Goal: Task Accomplishment & Management: Manage account settings

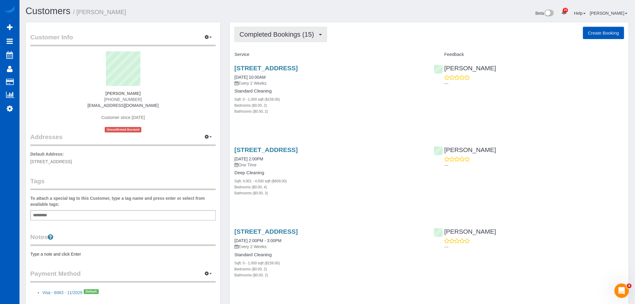
click at [300, 28] on button "Completed Bookings (15)" at bounding box center [280, 34] width 92 height 15
click at [272, 59] on link "Upcoming Bookings (11)" at bounding box center [267, 56] width 65 height 8
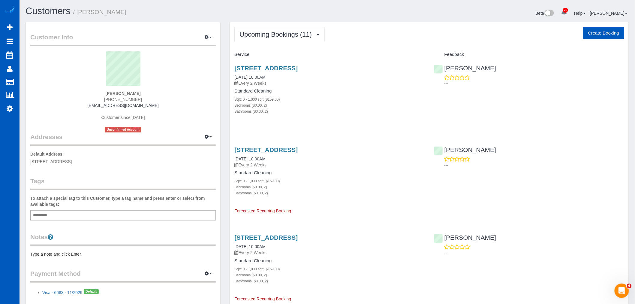
click at [324, 104] on div "Bedrooms ($0.00, 2)" at bounding box center [329, 105] width 190 height 6
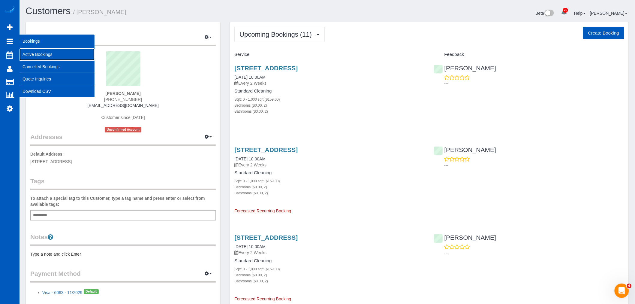
click at [34, 51] on link "Active Bookings" at bounding box center [57, 54] width 75 height 12
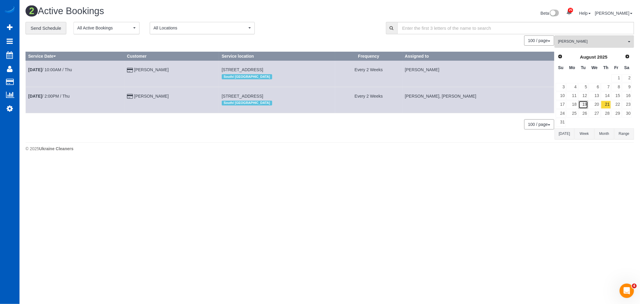
click at [583, 106] on link "19" at bounding box center [584, 105] width 10 height 8
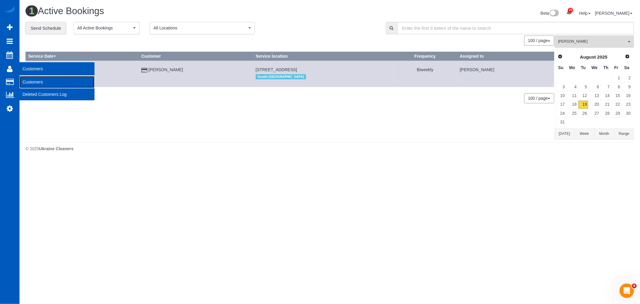
click at [37, 80] on link "Customers" at bounding box center [57, 82] width 75 height 12
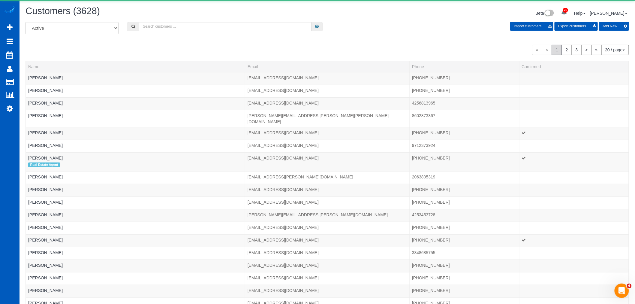
click at [163, 34] on div "All Active Archived Import customers Export customers Add New" at bounding box center [327, 30] width 613 height 17
click at [161, 30] on input "text" at bounding box center [225, 26] width 173 height 9
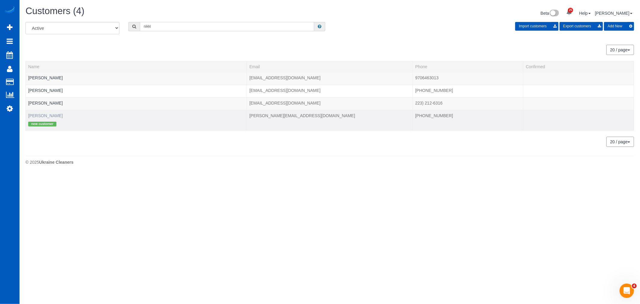
type input "nikki"
click at [46, 114] on link "[PERSON_NAME]" at bounding box center [45, 115] width 35 height 5
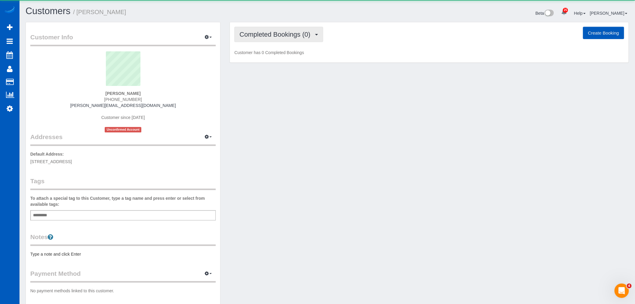
click at [266, 40] on button "Completed Bookings (0)" at bounding box center [278, 34] width 89 height 15
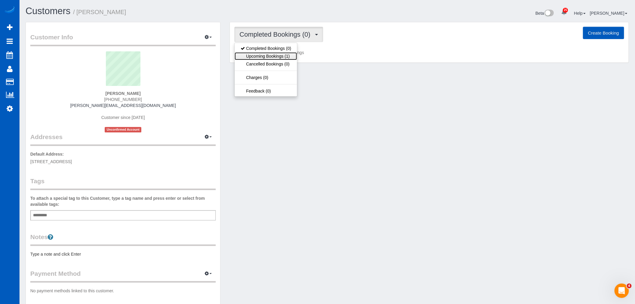
click at [268, 54] on link "Upcoming Bookings (1)" at bounding box center [266, 56] width 62 height 8
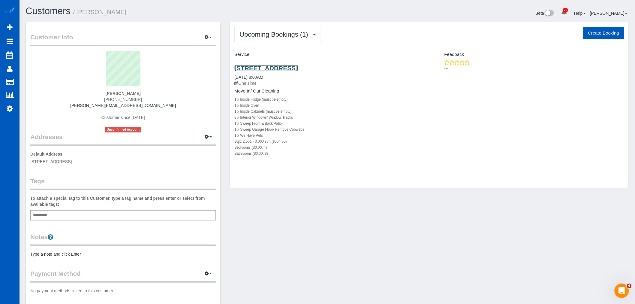
click at [298, 67] on link "[STREET_ADDRESS]" at bounding box center [265, 68] width 63 height 7
click at [9, 109] on icon at bounding box center [10, 108] width 6 height 7
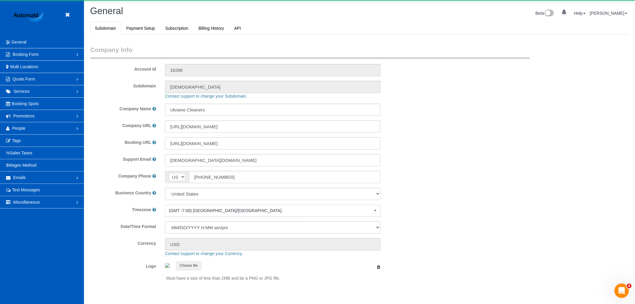
select select "1"
click at [28, 127] on link "People" at bounding box center [42, 128] width 84 height 12
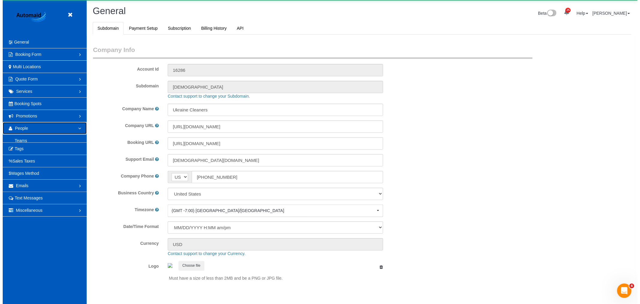
scroll to position [0, 0]
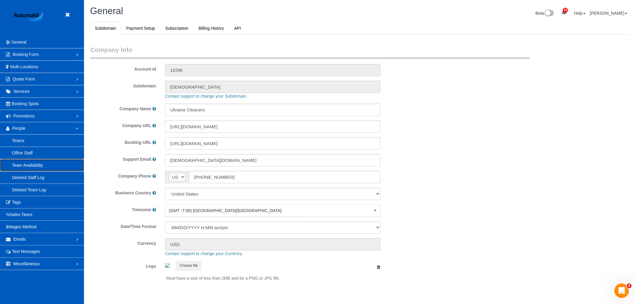
click at [38, 167] on link "Team Availability" at bounding box center [42, 165] width 84 height 12
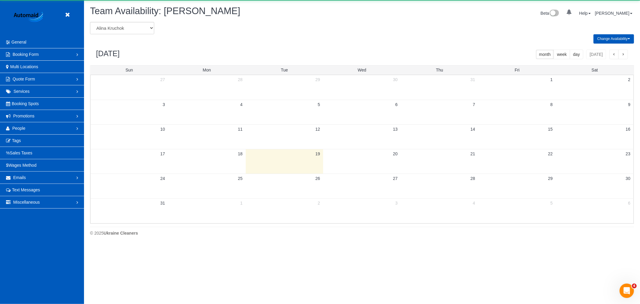
scroll to position [245, 640]
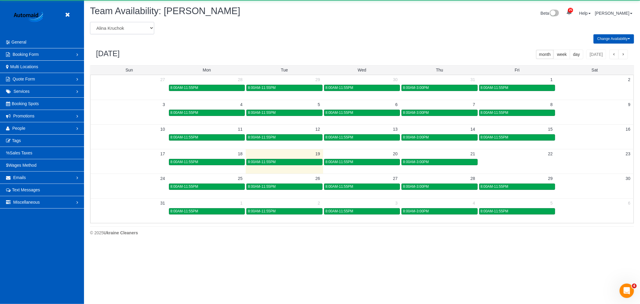
click at [122, 27] on select "[PERSON_NAME] [PERSON_NAME] [PERSON_NAME] [PERSON_NAME] [PERSON_NAME] [PERSON_N…" at bounding box center [122, 28] width 64 height 12
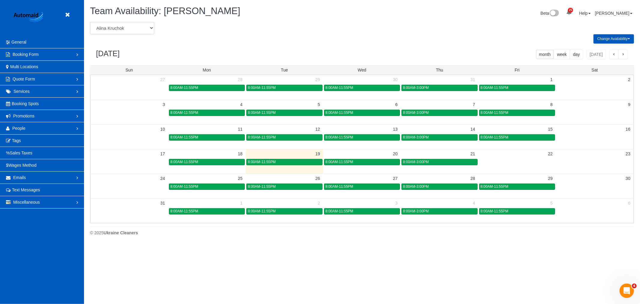
scroll to position [0, 0]
select select "number:32441"
click at [90, 22] on select "[PERSON_NAME] [PERSON_NAME] [PERSON_NAME] [PERSON_NAME] [PERSON_NAME] [PERSON_N…" at bounding box center [122, 28] width 64 height 12
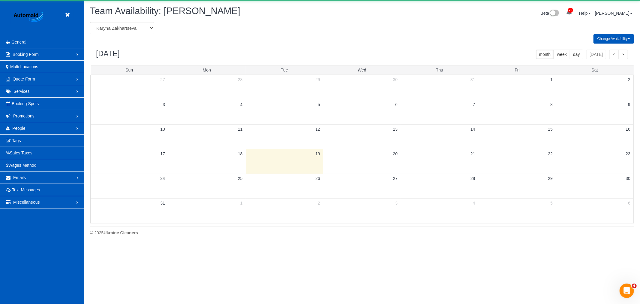
scroll to position [29768, 29372]
click at [128, 28] on select "[PERSON_NAME] [PERSON_NAME] [PERSON_NAME] [PERSON_NAME] [PERSON_NAME] [PERSON_N…" at bounding box center [122, 28] width 64 height 12
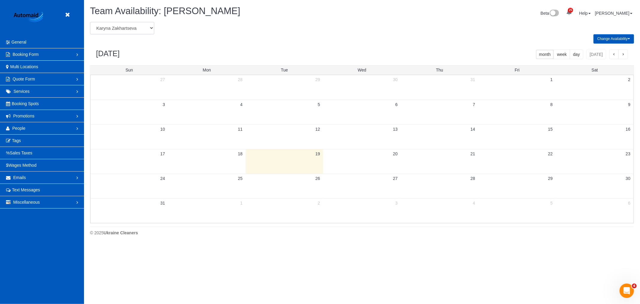
scroll to position [0, 0]
select select "number:1076"
click at [90, 22] on select "[PERSON_NAME] [PERSON_NAME] [PERSON_NAME] [PERSON_NAME] [PERSON_NAME] [PERSON_N…" at bounding box center [122, 28] width 64 height 12
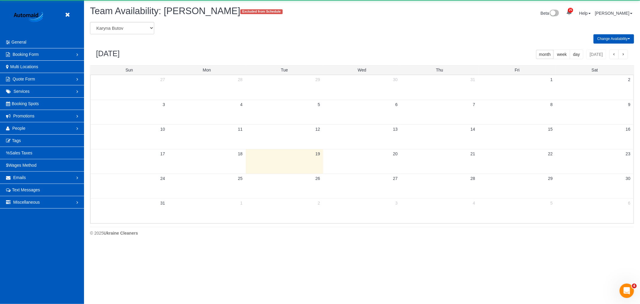
scroll to position [29768, 29372]
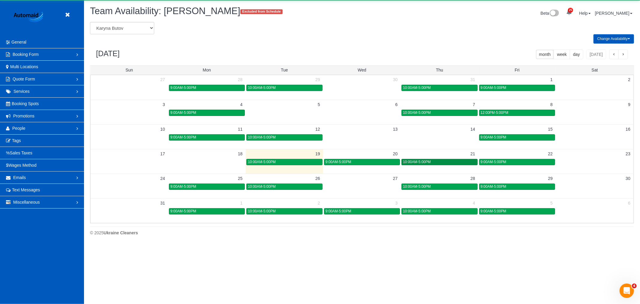
click at [453, 160] on div "10:00AM-5:00PM" at bounding box center [439, 162] width 73 height 5
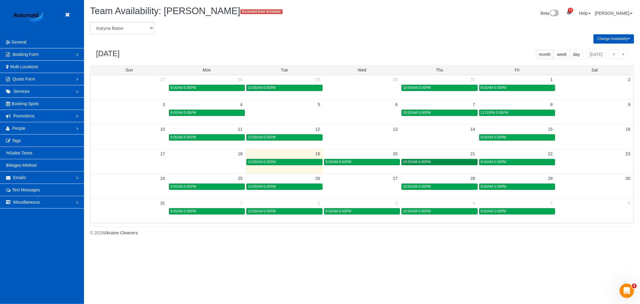
scroll to position [0, 0]
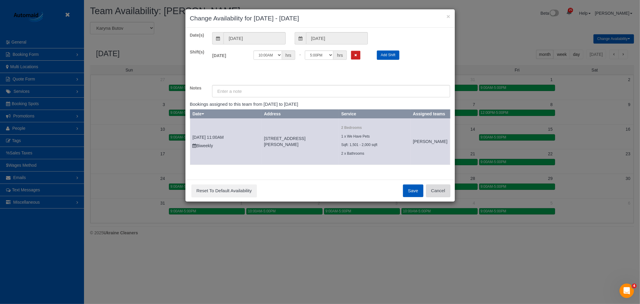
click at [438, 194] on button "Cancel" at bounding box center [438, 190] width 24 height 13
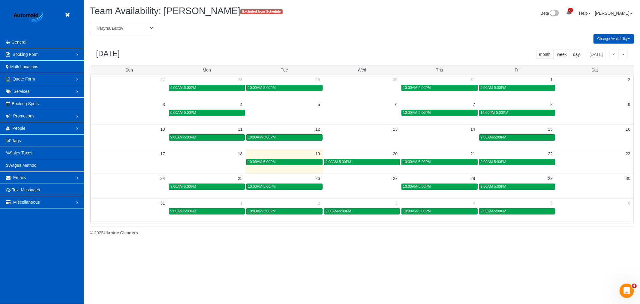
click at [116, 23] on select "[PERSON_NAME] [PERSON_NAME] [PERSON_NAME] [PERSON_NAME] [PERSON_NAME] [PERSON_N…" at bounding box center [122, 28] width 64 height 12
select select "number:27194"
click at [90, 22] on select "[PERSON_NAME] [PERSON_NAME] [PERSON_NAME] [PERSON_NAME] [PERSON_NAME] [PERSON_N…" at bounding box center [122, 28] width 64 height 12
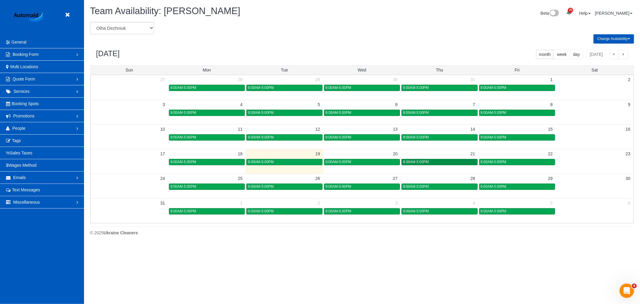
click at [439, 162] on div "9:00AM-5:00PM" at bounding box center [439, 162] width 73 height 5
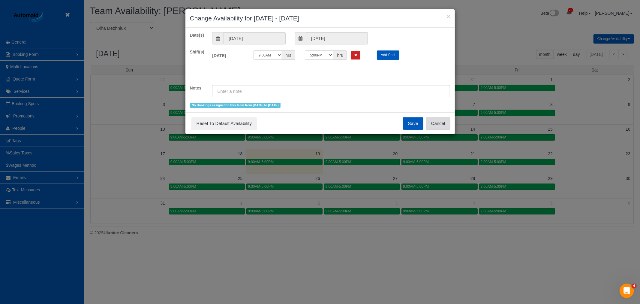
click at [447, 123] on button "Cancel" at bounding box center [438, 123] width 24 height 13
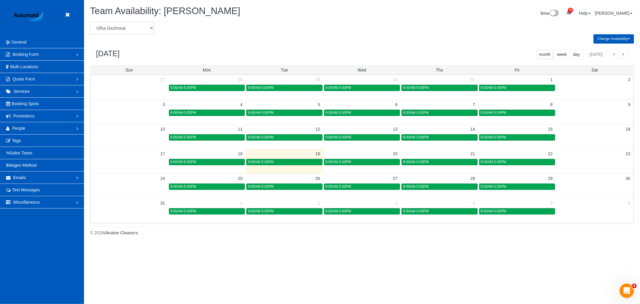
click at [133, 29] on select "[PERSON_NAME] [PERSON_NAME] [PERSON_NAME] [PERSON_NAME] [PERSON_NAME] [PERSON_N…" at bounding box center [122, 28] width 64 height 12
select select "number:6106"
click at [90, 22] on select "[PERSON_NAME] [PERSON_NAME] [PERSON_NAME] [PERSON_NAME] [PERSON_NAME] [PERSON_N…" at bounding box center [122, 28] width 64 height 12
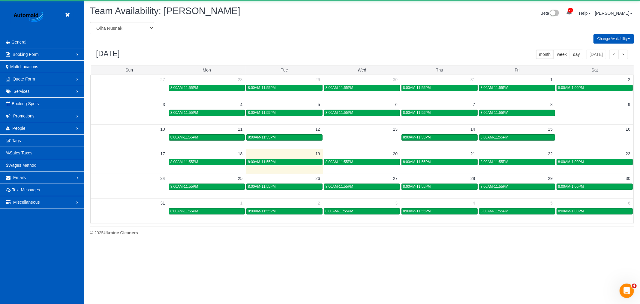
scroll to position [29768, 29372]
click at [424, 162] on span "8:00AM-11:55PM" at bounding box center [417, 162] width 28 height 4
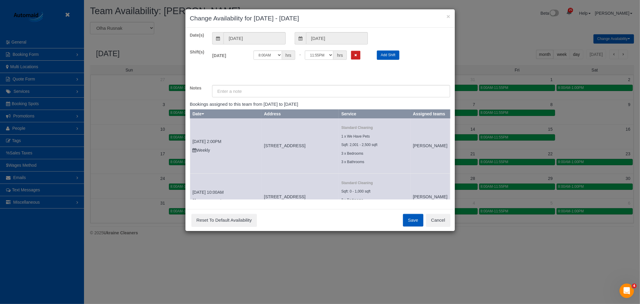
scroll to position [32, 0]
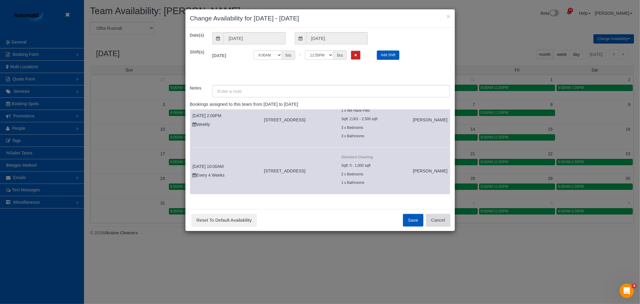
click at [435, 215] on button "Cancel" at bounding box center [438, 220] width 24 height 13
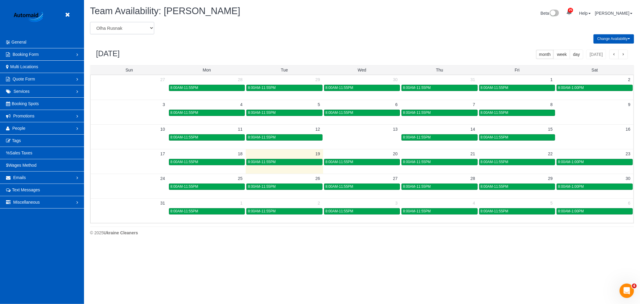
click at [128, 28] on select "[PERSON_NAME] [PERSON_NAME] [PERSON_NAME] [PERSON_NAME] [PERSON_NAME] [PERSON_N…" at bounding box center [122, 28] width 64 height 12
select select "number:1110"
click at [90, 22] on select "[PERSON_NAME] [PERSON_NAME] [PERSON_NAME] [PERSON_NAME] [PERSON_NAME] [PERSON_N…" at bounding box center [122, 28] width 64 height 12
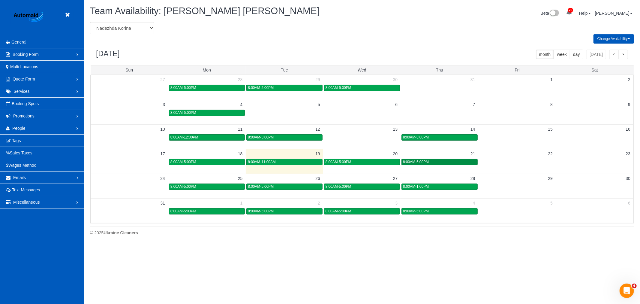
click at [434, 164] on div "8:00AM-5:00PM" at bounding box center [439, 162] width 73 height 5
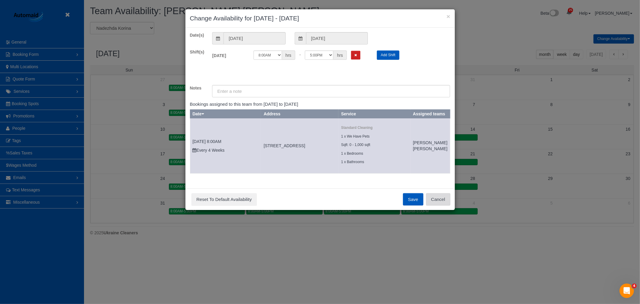
click at [443, 202] on button "Cancel" at bounding box center [438, 199] width 24 height 13
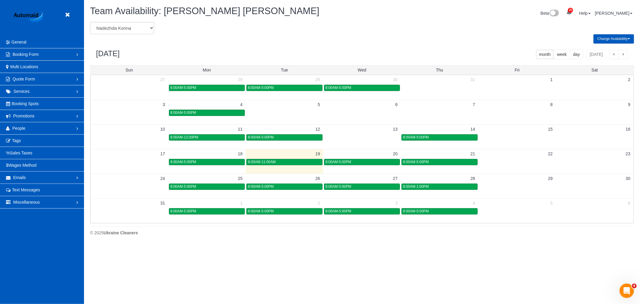
click at [113, 34] on div "Change Availability Default Availability Specific Date Request Time Off Exclude…" at bounding box center [362, 38] width 553 height 9
click at [113, 31] on select "[PERSON_NAME] [PERSON_NAME] [PERSON_NAME] [PERSON_NAME] [PERSON_NAME] [PERSON_N…" at bounding box center [122, 28] width 64 height 12
select select "number:1496"
click at [90, 22] on select "[PERSON_NAME] [PERSON_NAME] [PERSON_NAME] [PERSON_NAME] [PERSON_NAME] [PERSON_N…" at bounding box center [122, 28] width 64 height 12
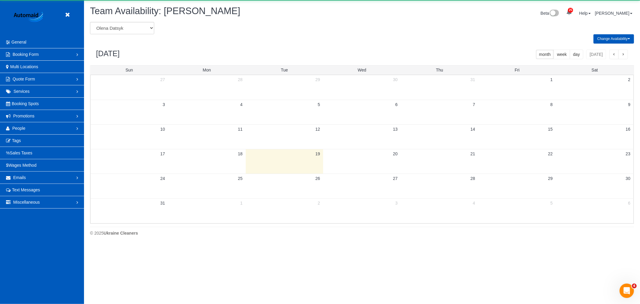
scroll to position [29768, 29372]
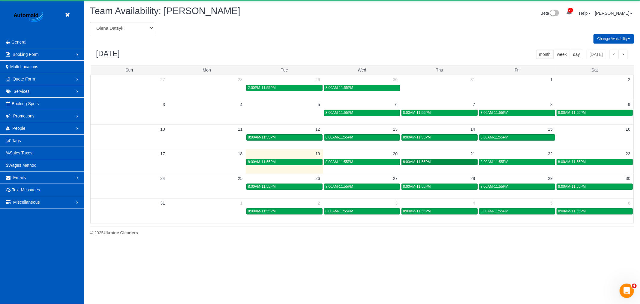
click at [417, 161] on span "8:00AM-11:55PM" at bounding box center [417, 162] width 28 height 4
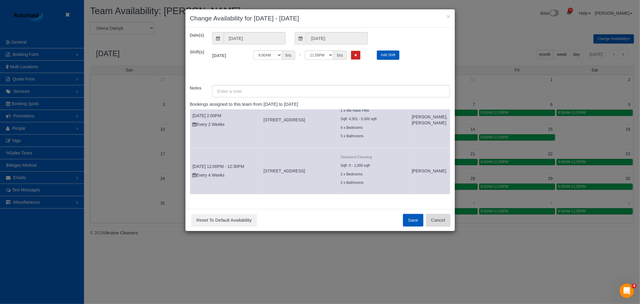
click at [442, 218] on button "Cancel" at bounding box center [438, 220] width 24 height 13
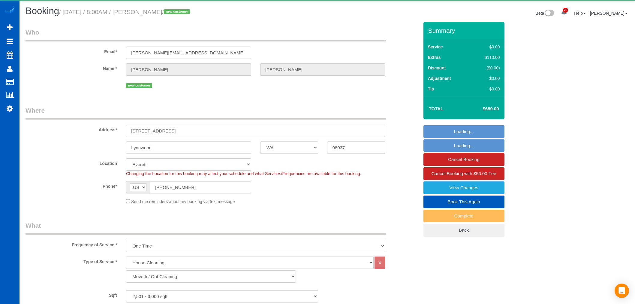
select select "WA"
select select "199"
select select "object:1230"
select select "2501"
select select "4"
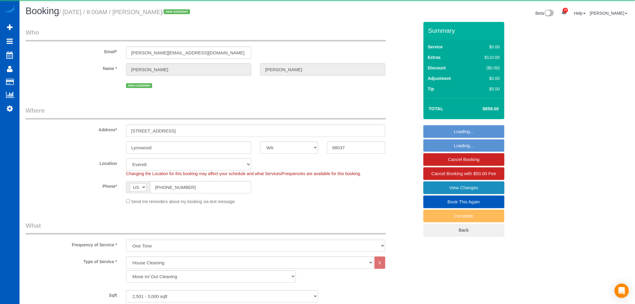
select select "3"
select select "spot1"
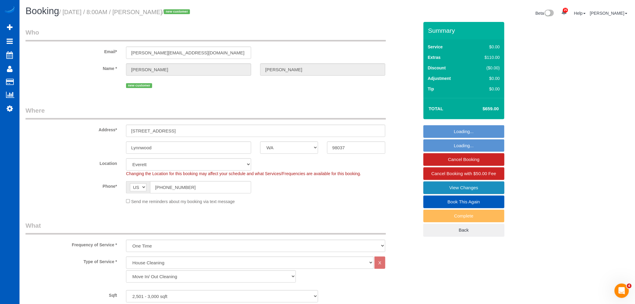
click at [469, 192] on link "View Changes" at bounding box center [463, 187] width 81 height 13
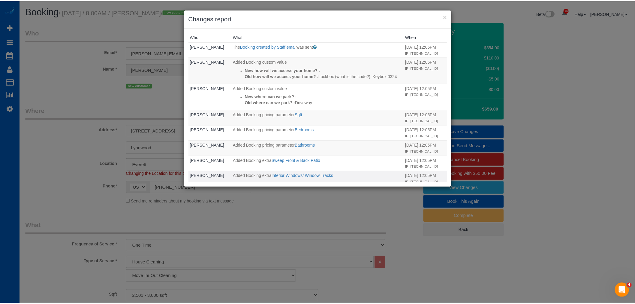
scroll to position [125, 0]
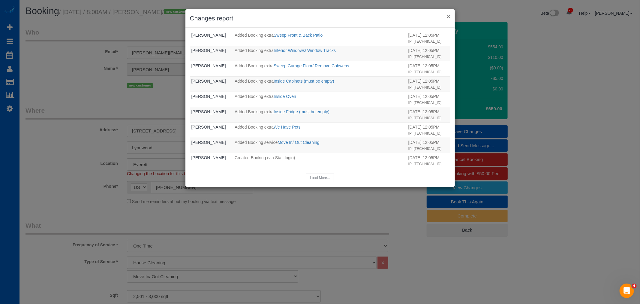
click at [447, 18] on div "× Changes report" at bounding box center [320, 18] width 270 height 18
click at [447, 18] on button "×" at bounding box center [449, 16] width 4 height 6
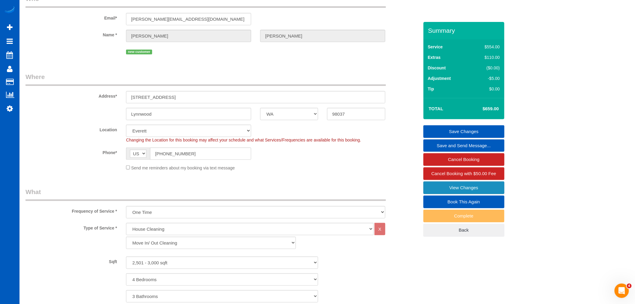
scroll to position [8, 0]
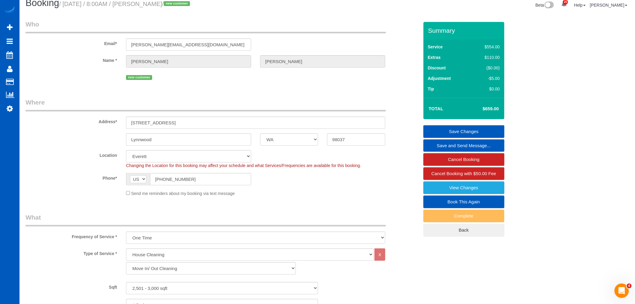
drag, startPoint x: 585, startPoint y: 92, endPoint x: 490, endPoint y: 41, distance: 108.0
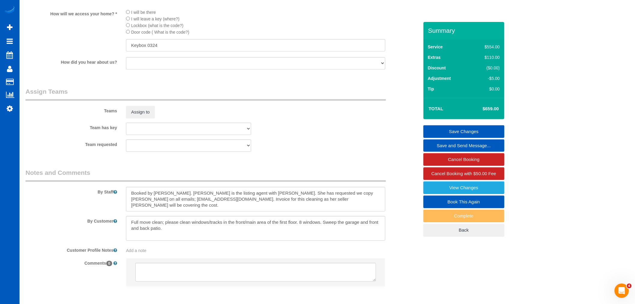
scroll to position [742, 0]
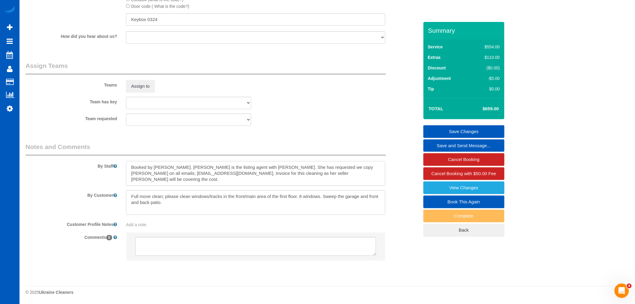
drag, startPoint x: 224, startPoint y: 165, endPoint x: 249, endPoint y: 169, distance: 25.2
click at [249, 169] on textarea at bounding box center [255, 173] width 259 height 25
drag, startPoint x: 258, startPoint y: 175, endPoint x: 277, endPoint y: 175, distance: 18.9
click at [277, 175] on textarea at bounding box center [255, 173] width 259 height 25
click at [319, 178] on textarea at bounding box center [255, 173] width 259 height 25
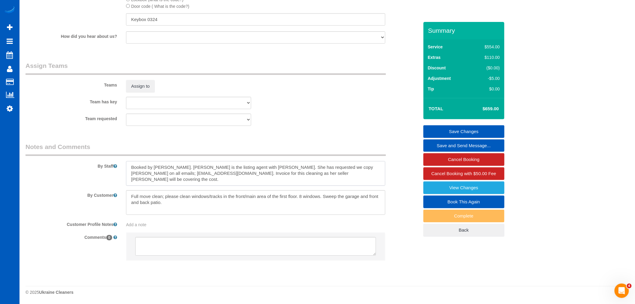
click at [341, 179] on textarea at bounding box center [255, 173] width 259 height 25
click at [8, 109] on icon at bounding box center [10, 108] width 6 height 7
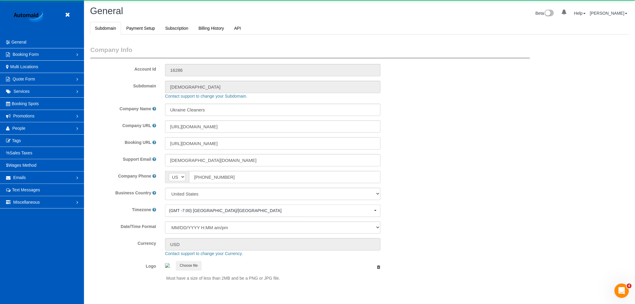
scroll to position [1312, 635]
select select "1"
click at [26, 127] on link "People" at bounding box center [42, 128] width 84 height 12
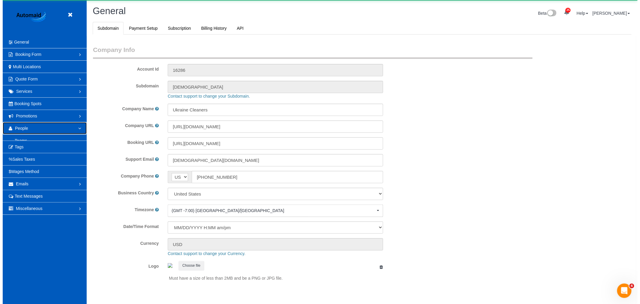
scroll to position [0, 0]
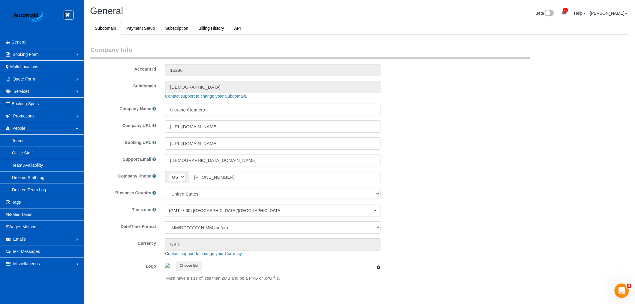
click at [71, 13] on link at bounding box center [69, 15] width 9 height 9
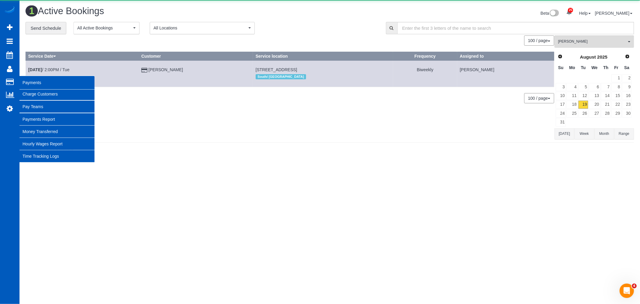
scroll to position [161, 640]
click at [37, 95] on link "Charge Customers" at bounding box center [57, 94] width 75 height 12
select select
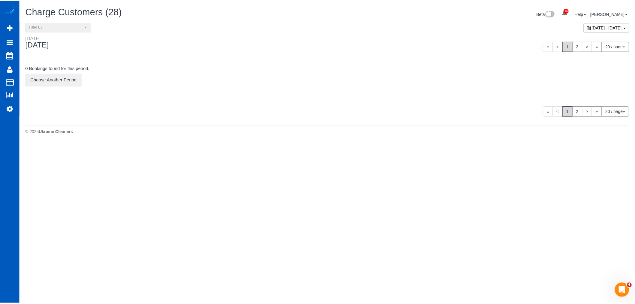
scroll to position [1638, 635]
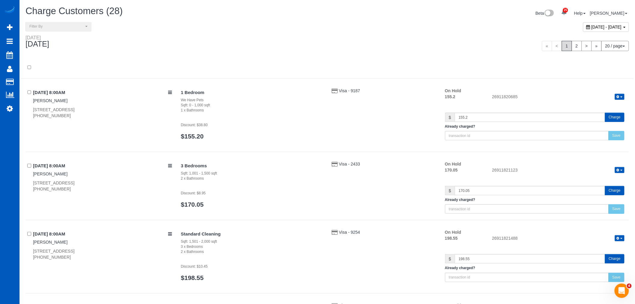
click at [592, 27] on span "[DATE] - [DATE]" at bounding box center [607, 27] width 30 height 5
type input "**********"
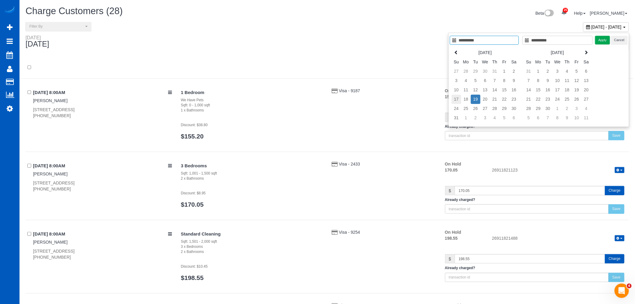
type input "**********"
click at [455, 99] on td "17" at bounding box center [457, 99] width 10 height 9
type input "**********"
click at [455, 99] on td "17" at bounding box center [457, 99] width 10 height 9
type input "**********"
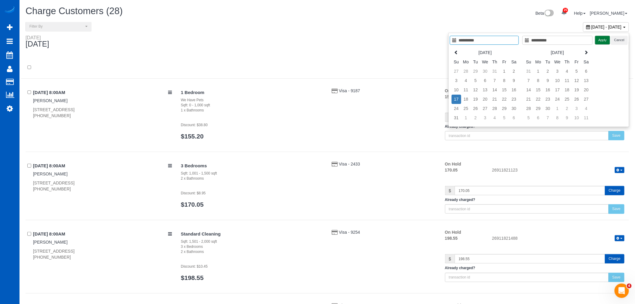
click at [604, 38] on button "Apply" at bounding box center [602, 40] width 15 height 9
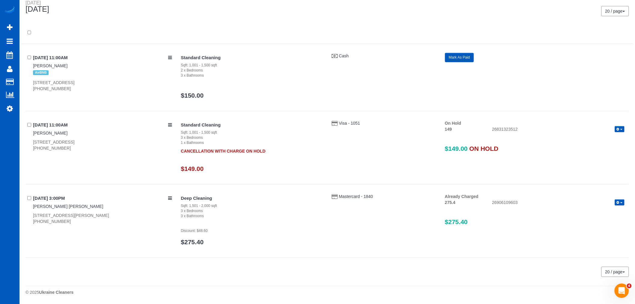
scroll to position [35, 0]
click at [623, 200] on button "button" at bounding box center [620, 202] width 10 height 6
click at [607, 219] on link "Send Invoice" at bounding box center [600, 220] width 47 height 8
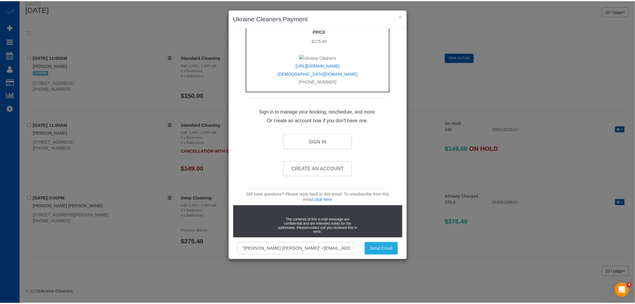
scroll to position [300, 0]
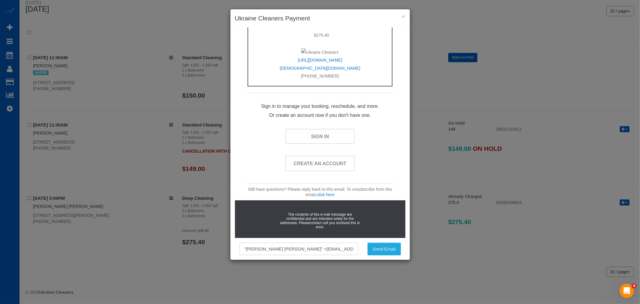
drag, startPoint x: 347, startPoint y: 252, endPoint x: 200, endPoint y: 246, distance: 147.2
click at [200, 246] on div "× Ukraine Cleaners Payment Receipt for services performed August 17, 2025 Ukrai…" at bounding box center [320, 152] width 640 height 304
paste input "tammystanfield@ymail.com"
type input "tammystanfield@ymail.com"
click at [380, 250] on button "Send Email" at bounding box center [384, 249] width 33 height 13
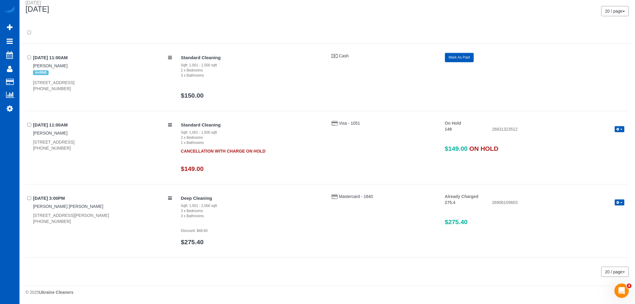
scroll to position [29673, 29377]
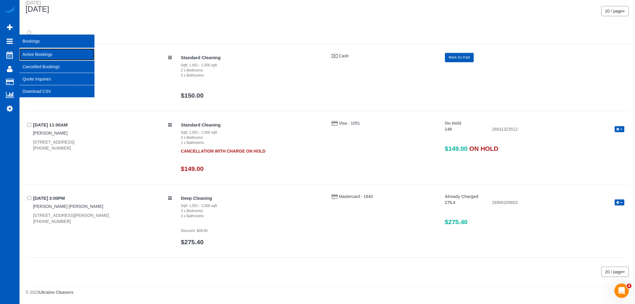
click at [45, 52] on link "Active Bookings" at bounding box center [57, 54] width 75 height 12
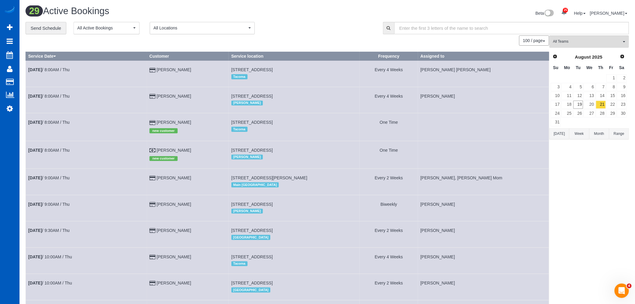
drag, startPoint x: 236, startPoint y: 123, endPoint x: 327, endPoint y: 125, distance: 91.3
click at [327, 125] on td "4801 66th Ave W, University Place, WA 98467 Tacoma" at bounding box center [294, 127] width 131 height 28
click at [68, 125] on link "Aug 21st / 8:00AM / Thu" at bounding box center [48, 122] width 41 height 5
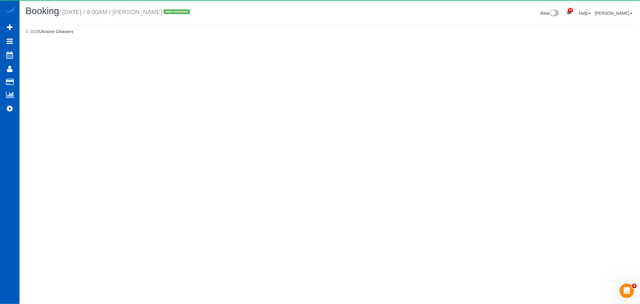
select select "WA"
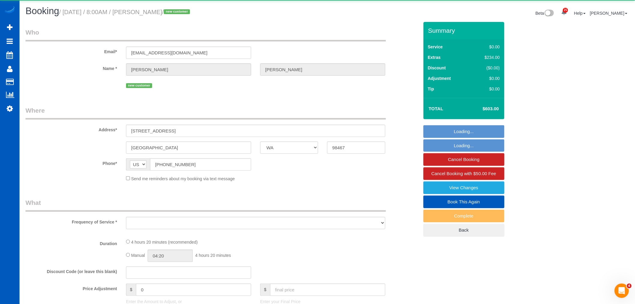
select select "object:5292"
select select "string:fspay-25b6cb8b-f68e-4b50-bd60-6452c152e6b2"
select select "spot13"
select select "number:8"
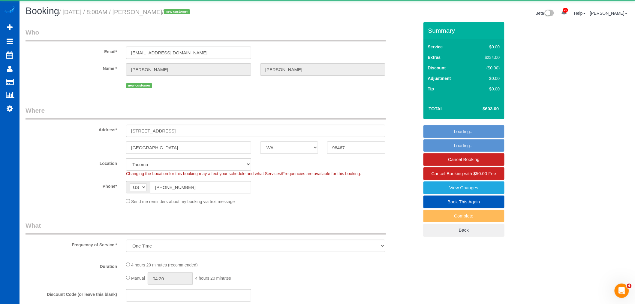
select select "199"
select select "2001"
select select "4"
select select "3"
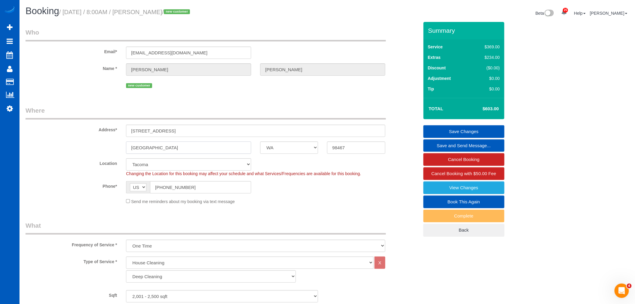
drag, startPoint x: 183, startPoint y: 146, endPoint x: 107, endPoint y: 143, distance: 76.6
click at [107, 143] on div "University Place AK AL AR AZ CA CO CT DC DE FL GA HI IA ID IL IN KS KY LA MA MD…" at bounding box center [222, 147] width 402 height 12
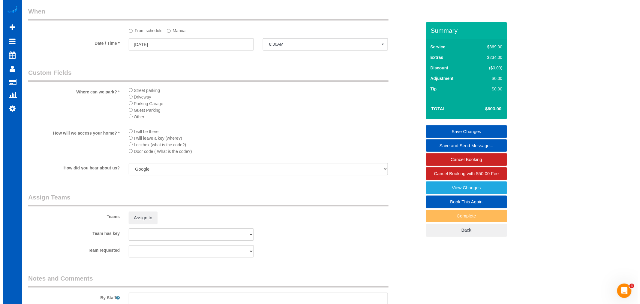
scroll to position [734, 0]
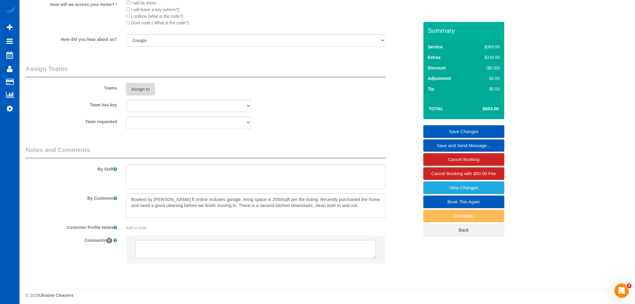
click at [149, 95] on button "Assign to" at bounding box center [140, 89] width 29 height 13
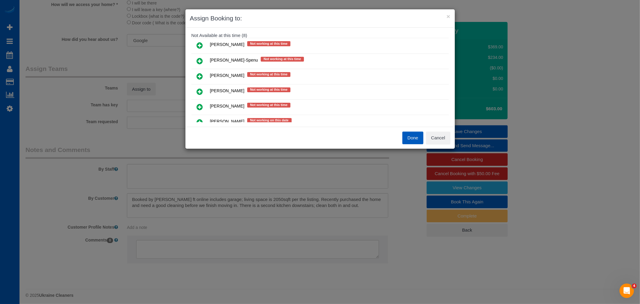
scroll to position [133, 0]
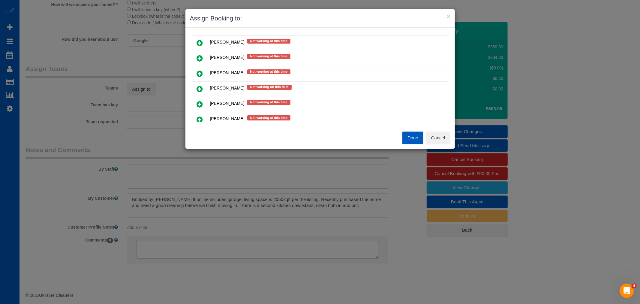
click at [200, 101] on icon at bounding box center [200, 104] width 6 height 7
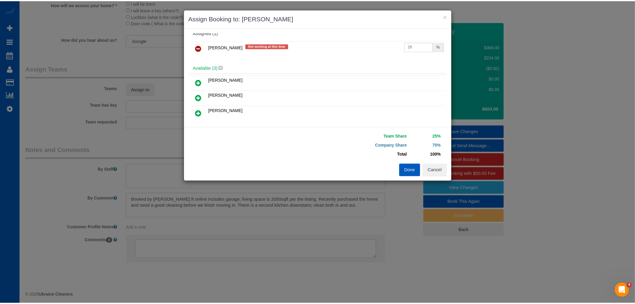
scroll to position [0, 0]
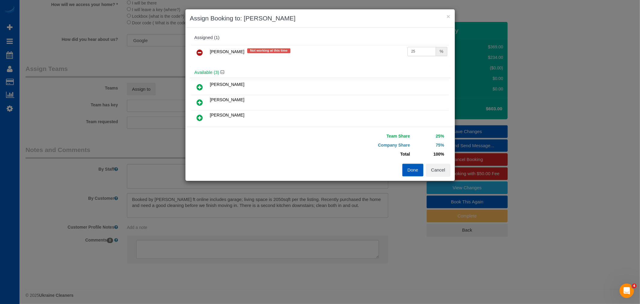
drag, startPoint x: 417, startPoint y: 51, endPoint x: 321, endPoint y: 43, distance: 96.4
click at [321, 43] on div "Assigned (1) Olha Dezhniuk Not working at this time 25 %" at bounding box center [320, 49] width 261 height 35
type input "50"
click at [408, 167] on button "Done" at bounding box center [412, 170] width 21 height 13
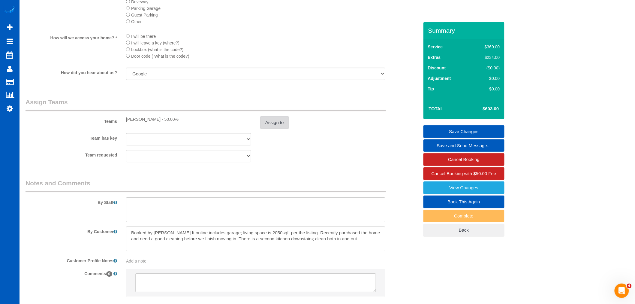
scroll to position [734, 0]
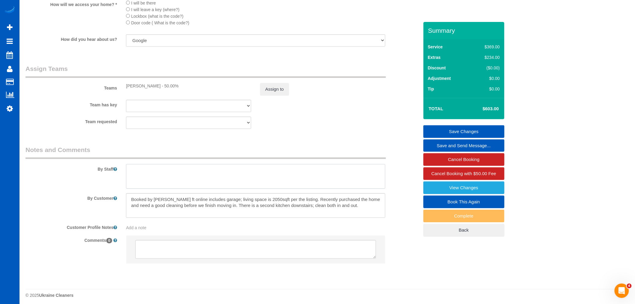
click at [179, 188] on textarea at bounding box center [255, 176] width 259 height 25
click at [183, 159] on legend "Notes and Comments" at bounding box center [206, 152] width 360 height 14
click at [176, 173] on textarea at bounding box center [255, 176] width 259 height 25
click at [153, 178] on textarea at bounding box center [255, 176] width 259 height 25
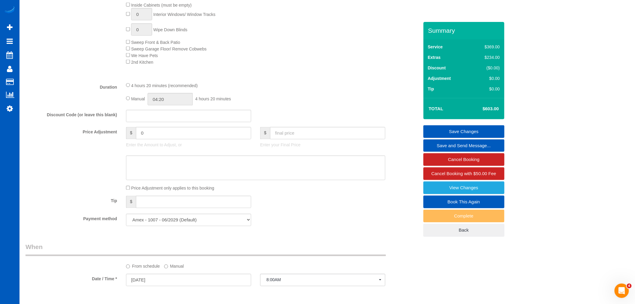
scroll to position [367, 0]
type textarea "bring help"
click at [169, 108] on input "04:20" at bounding box center [170, 102] width 45 height 12
type input "06:30"
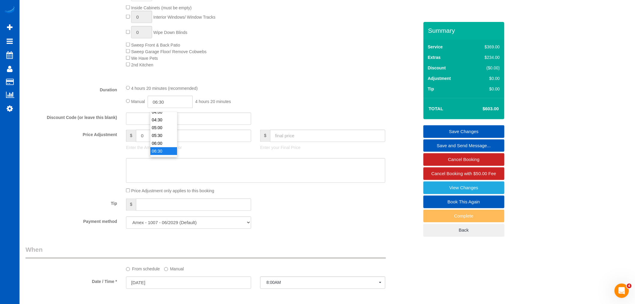
click at [161, 147] on li "06:30" at bounding box center [163, 151] width 27 height 8
select select "spot25"
click at [463, 133] on link "Save Changes" at bounding box center [463, 131] width 81 height 13
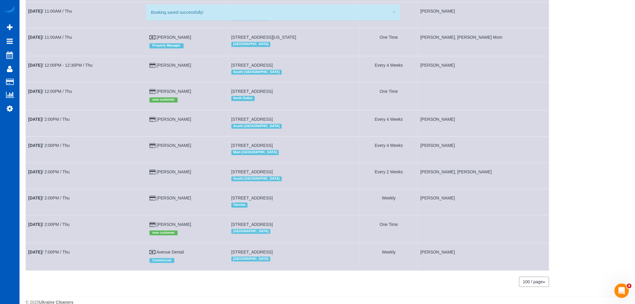
scroll to position [591, 0]
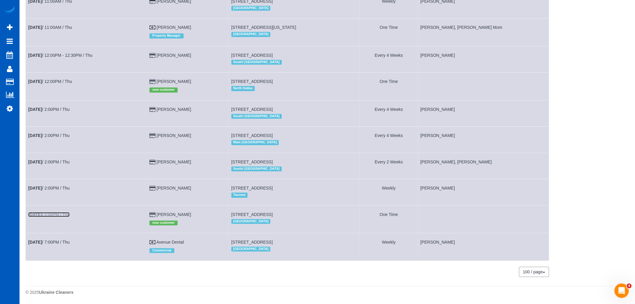
click at [53, 212] on link "Aug 21st / 2:00PM / Thu" at bounding box center [48, 214] width 41 height 5
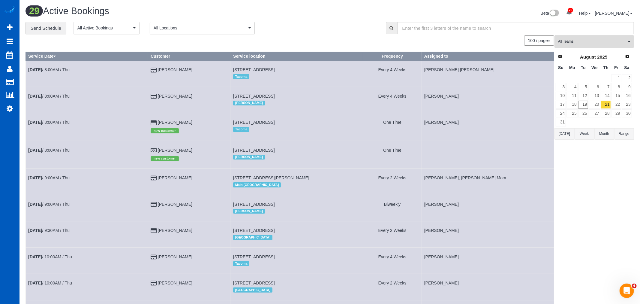
select select "NV"
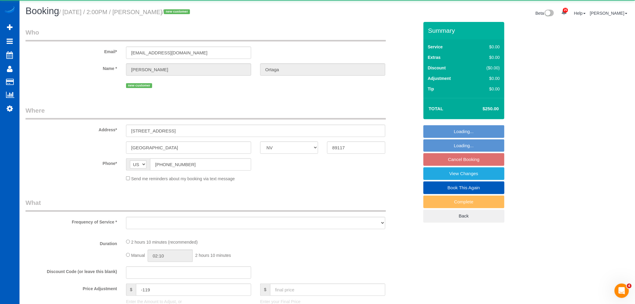
select select "object:7161"
select select "string:fspay-79a3e3f4-f53d-49a7-bd70-7ef1cc45ae32"
select select "199"
select select "2001"
select select "4"
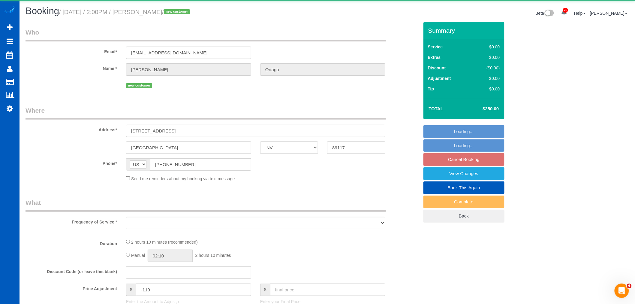
select select "2"
select select "spot37"
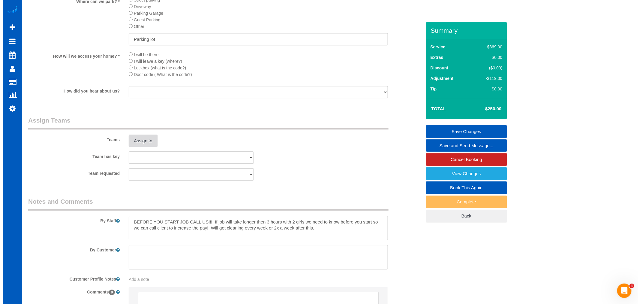
scroll to position [758, 0]
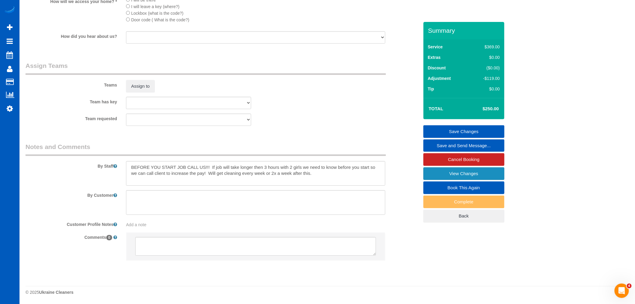
click at [461, 174] on link "View Changes" at bounding box center [463, 173] width 81 height 13
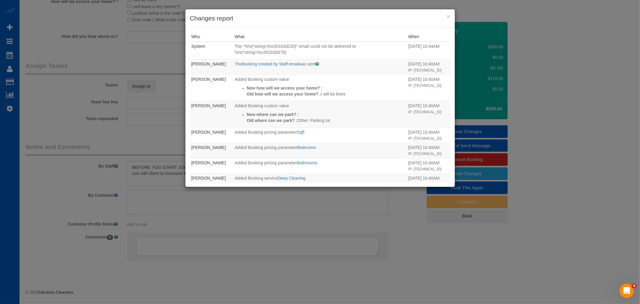
click at [451, 16] on div "× Changes report" at bounding box center [320, 18] width 270 height 18
click at [449, 16] on button "×" at bounding box center [449, 16] width 4 height 6
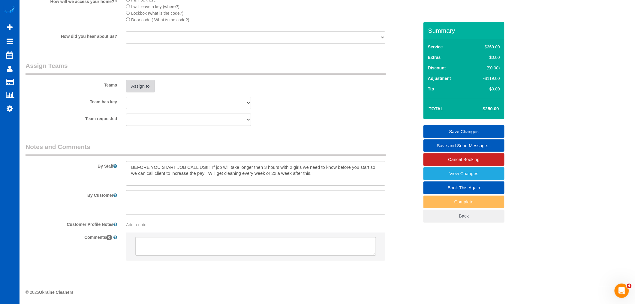
click at [145, 87] on button "Assign to" at bounding box center [140, 86] width 29 height 13
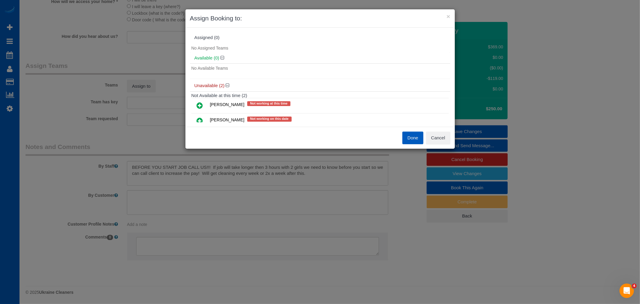
scroll to position [18, 0]
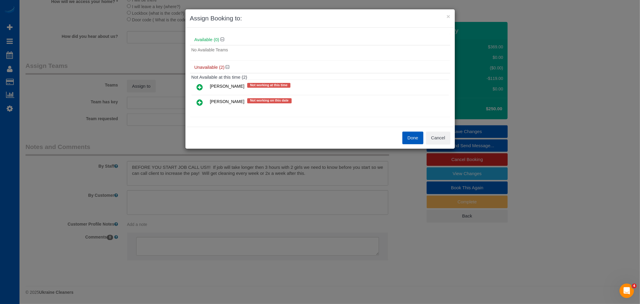
click at [199, 101] on icon at bounding box center [200, 102] width 6 height 7
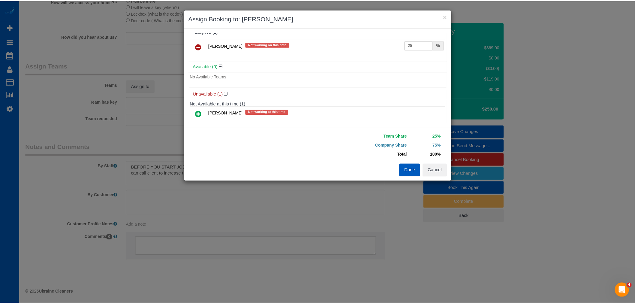
scroll to position [0, 0]
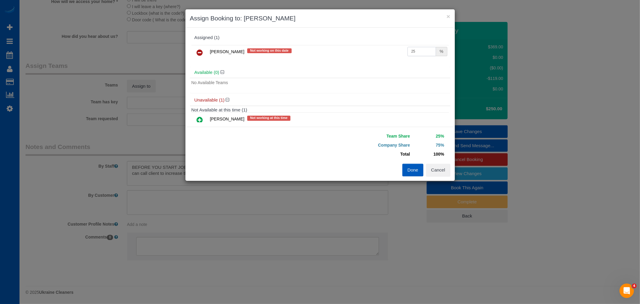
drag, startPoint x: 421, startPoint y: 55, endPoint x: 402, endPoint y: 55, distance: 19.5
click at [406, 55] on td "25 %" at bounding box center [427, 52] width 43 height 15
click at [449, 13] on button "×" at bounding box center [449, 16] width 4 height 6
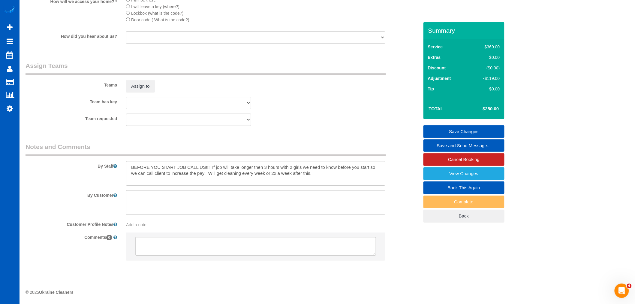
scroll to position [758, 0]
click at [145, 85] on button "Assign to" at bounding box center [140, 86] width 29 height 13
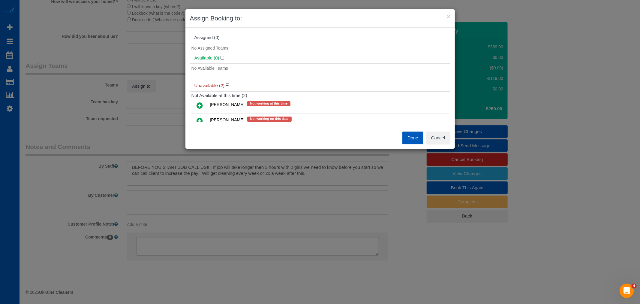
click at [200, 121] on icon at bounding box center [200, 120] width 6 height 7
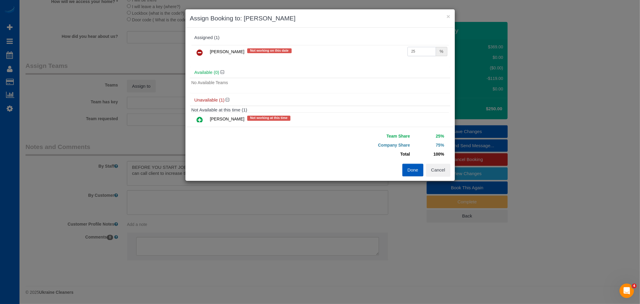
drag, startPoint x: 413, startPoint y: 50, endPoint x: 376, endPoint y: 46, distance: 37.5
click at [376, 46] on tr "Galina Afonina Not working on this date 25 %" at bounding box center [320, 52] width 258 height 15
type input "65"
click at [407, 167] on button "Done" at bounding box center [412, 170] width 21 height 13
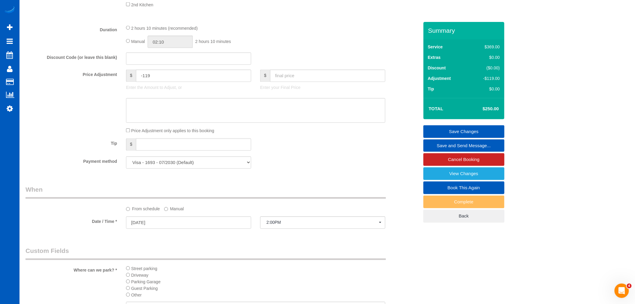
scroll to position [392, 0]
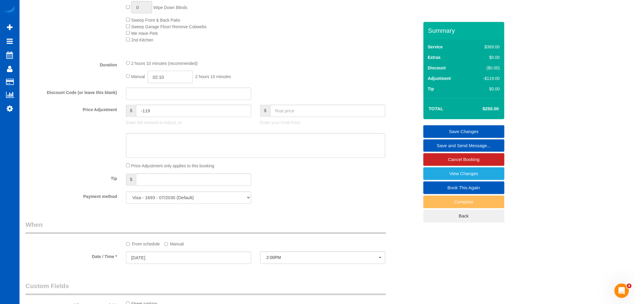
click at [169, 83] on input "02:10" at bounding box center [170, 77] width 45 height 12
type input "03:00"
click at [161, 104] on li "03:00" at bounding box center [163, 105] width 27 height 8
select select "spot42"
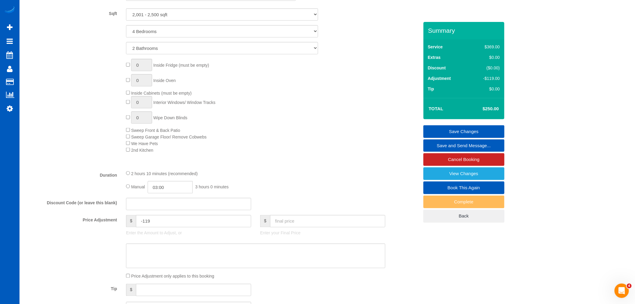
scroll to position [292, 0]
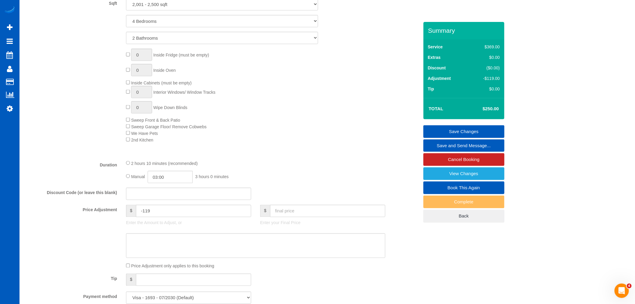
click at [272, 166] on div "2 hours 10 minutes (recommended)" at bounding box center [255, 163] width 259 height 7
click at [446, 133] on link "Save Changes" at bounding box center [463, 131] width 81 height 13
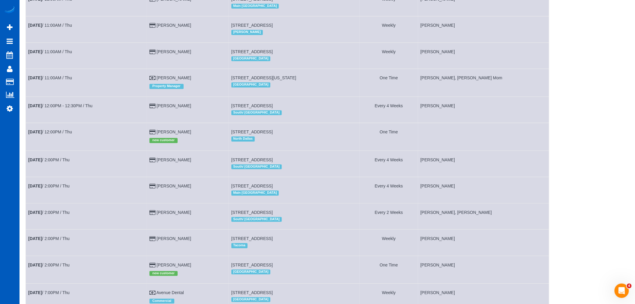
scroll to position [524, 0]
click at [42, 135] on b "[DATE]" at bounding box center [35, 132] width 14 height 5
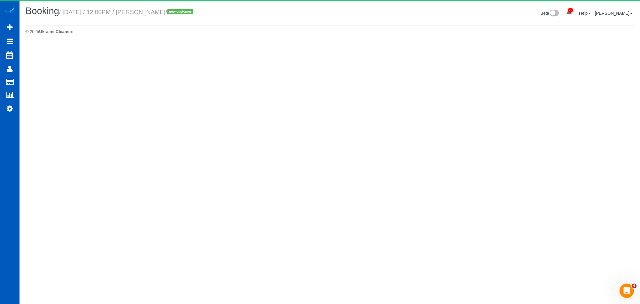
select select "[GEOGRAPHIC_DATA]"
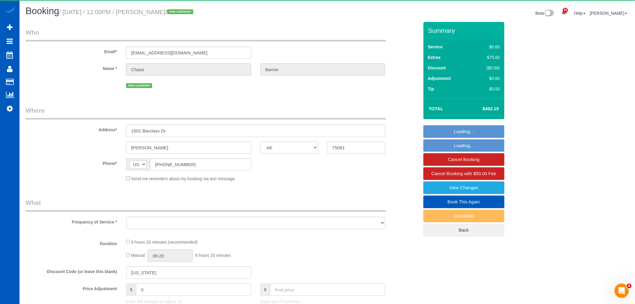
select select "object:8517"
select select "string:fspay-c9c045f9-55e1-4983-941f-bea15095ccfd"
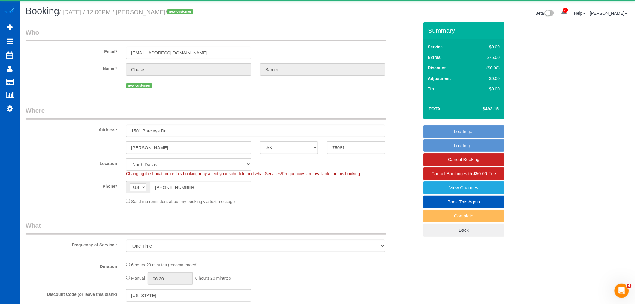
select select "object:8780"
select select "199"
select select "2001"
select select "4"
select select "3"
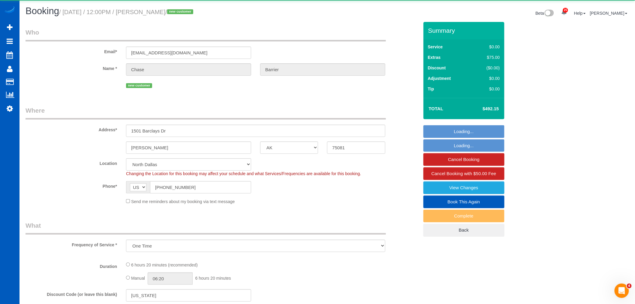
select select "spot48"
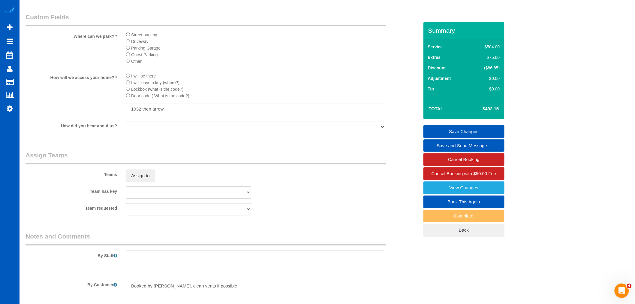
scroll to position [667, 0]
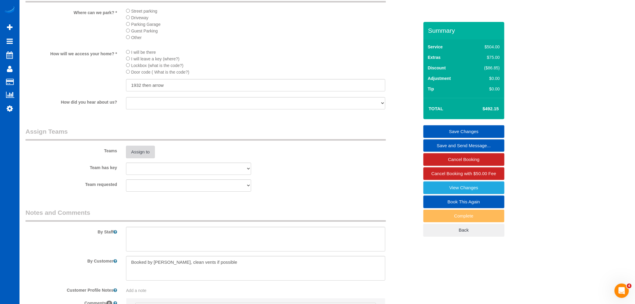
click at [150, 158] on button "Assign to" at bounding box center [140, 152] width 29 height 13
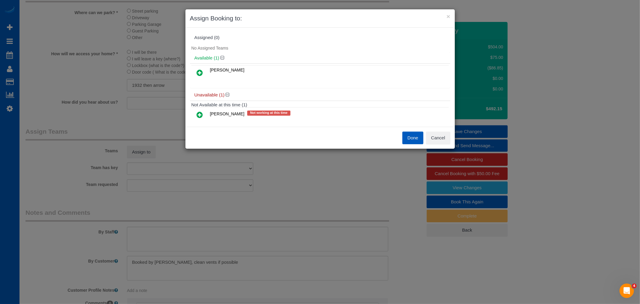
click at [200, 72] on icon at bounding box center [200, 72] width 6 height 7
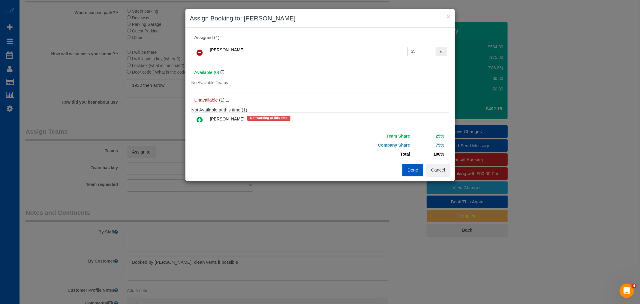
drag, startPoint x: 417, startPoint y: 53, endPoint x: 379, endPoint y: 50, distance: 38.3
click at [379, 50] on tr "Viktoriia Nazarenko 25 %" at bounding box center [320, 52] width 258 height 15
type input "50"
click at [408, 173] on button "Done" at bounding box center [412, 170] width 21 height 13
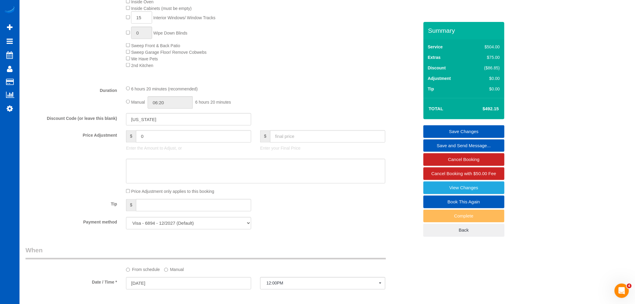
scroll to position [333, 0]
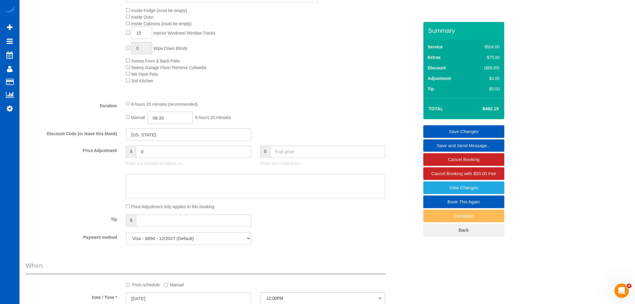
click at [165, 124] on input "06:20" at bounding box center [170, 118] width 45 height 12
type input "05:00"
click at [160, 142] on li "05:00" at bounding box center [163, 144] width 27 height 8
select select "spot55"
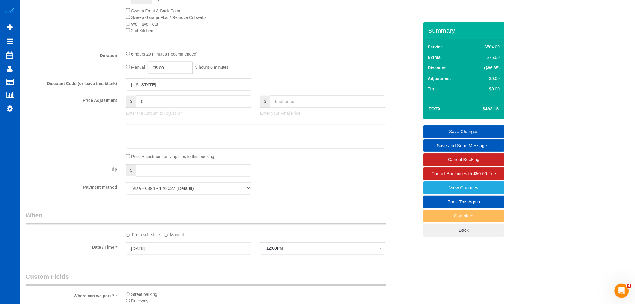
scroll to position [342, 0]
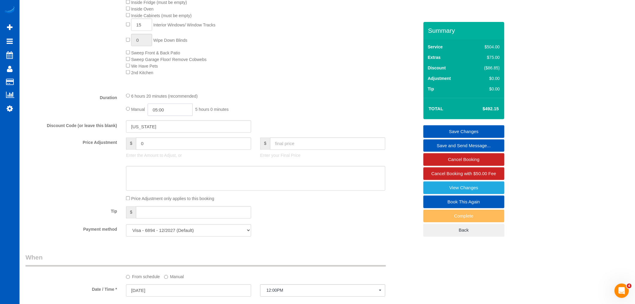
click at [158, 116] on input "05:00" at bounding box center [170, 110] width 45 height 12
click at [170, 116] on input "05:00" at bounding box center [170, 110] width 45 height 12
type input "10:00"
click at [164, 142] on li "10:00" at bounding box center [163, 144] width 27 height 8
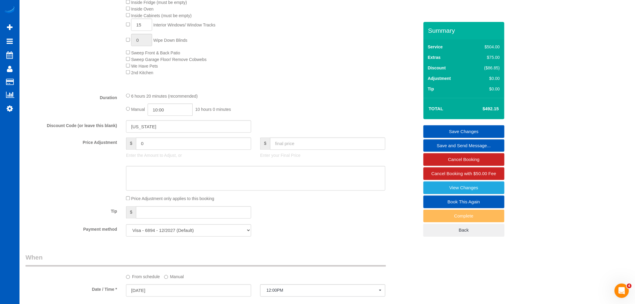
select select "spot62"
click at [261, 105] on div "6 hours 20 minutes (recommended) Manual 10:00 10 hours 0 minutes" at bounding box center [256, 103] width 268 height 23
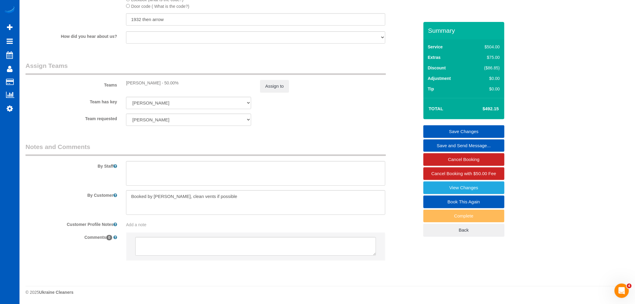
scroll to position [742, 0]
click at [165, 171] on textarea at bounding box center [255, 173] width 259 height 25
type textarea "Bring help!"
click at [469, 130] on link "Save Changes" at bounding box center [463, 131] width 81 height 13
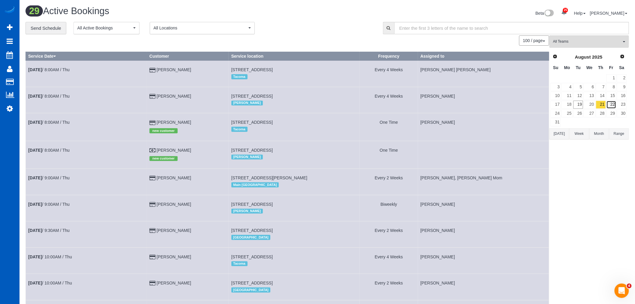
click at [609, 106] on link "22" at bounding box center [612, 105] width 10 height 8
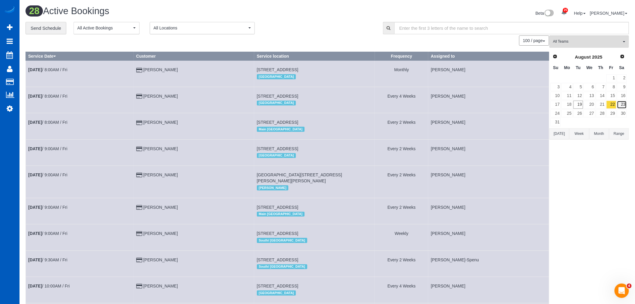
click at [620, 101] on link "23" at bounding box center [622, 105] width 10 height 8
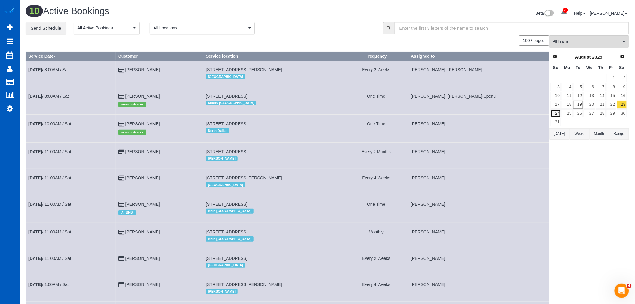
click at [554, 112] on link "24" at bounding box center [556, 113] width 10 height 8
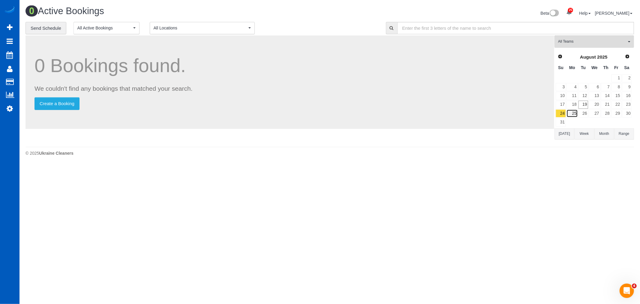
click at [568, 117] on link "25" at bounding box center [572, 113] width 11 height 8
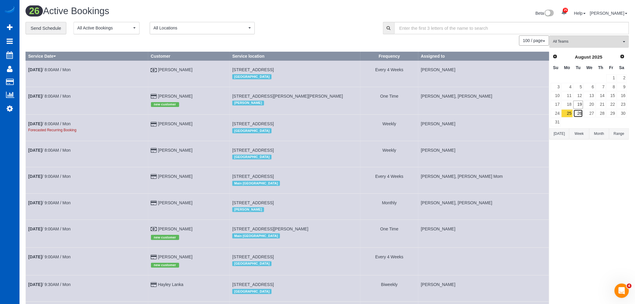
click at [579, 113] on link "26" at bounding box center [579, 113] width 10 height 8
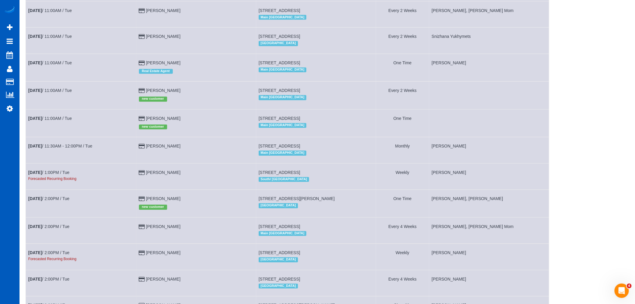
scroll to position [526, 0]
